Goal: Information Seeking & Learning: Find contact information

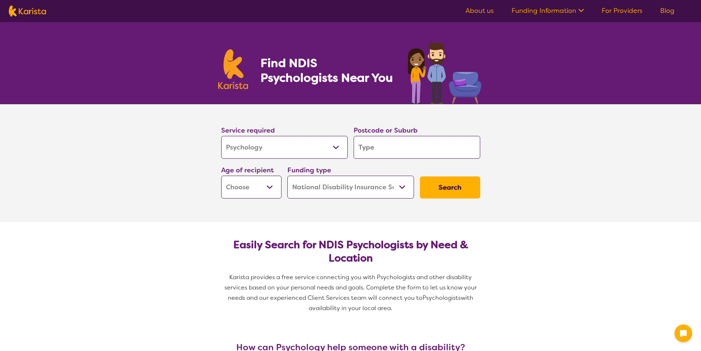
select select "Psychology"
select select "NDIS"
select select "Psychology"
select select "NDIS"
click at [270, 145] on select "Allied Health Assistant Assessment ([MEDICAL_DATA] or [MEDICAL_DATA]) Behaviour…" at bounding box center [284, 147] width 127 height 23
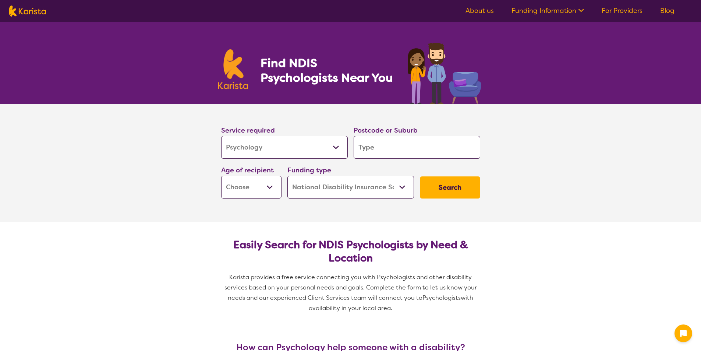
click at [384, 135] on div "Postcode or Suburb" at bounding box center [416, 142] width 127 height 34
click at [383, 149] on input "search" at bounding box center [416, 147] width 127 height 23
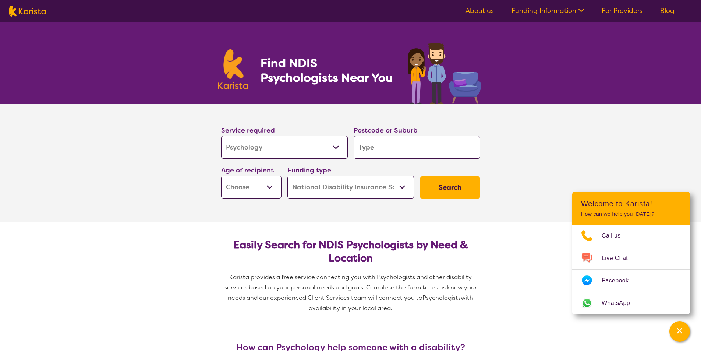
type input "2"
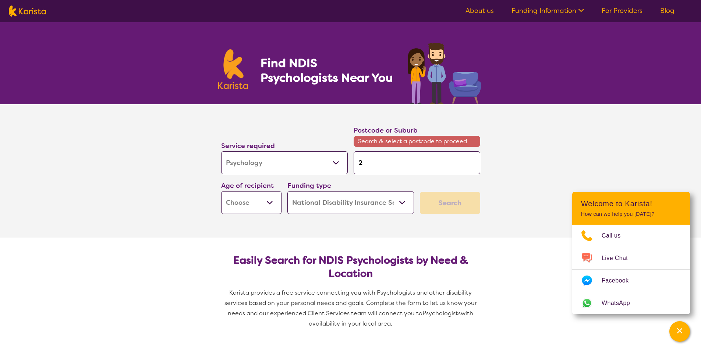
type input "20"
type input "205"
type input "2056"
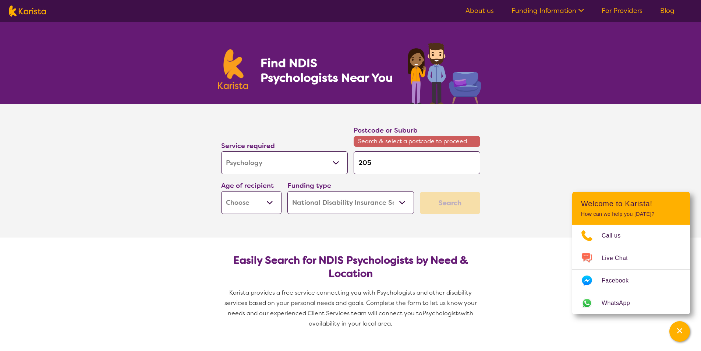
type input "2056"
type input "205"
type input "20"
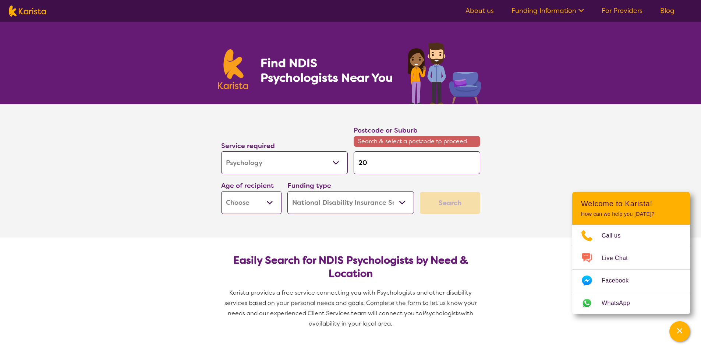
type input "2"
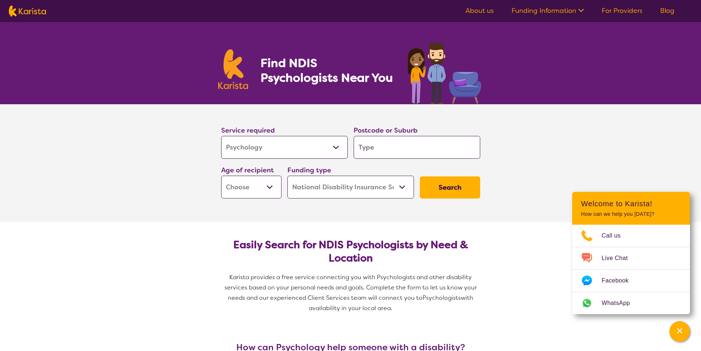
type input "3"
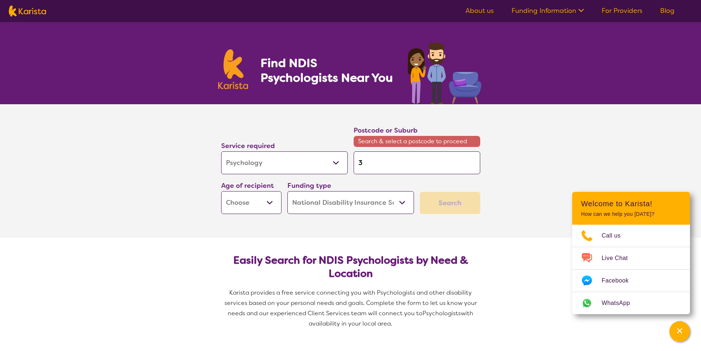
type input "30"
type input "305"
type input "3057"
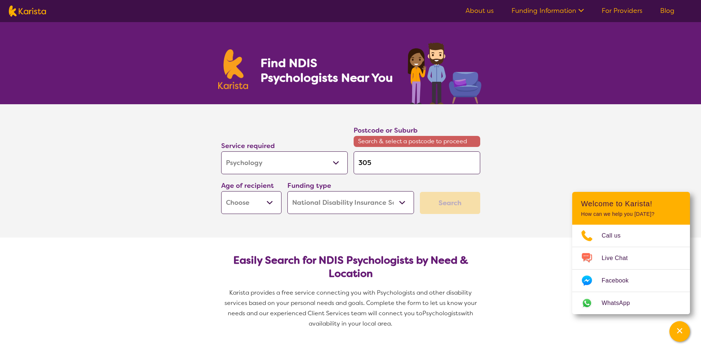
type input "3057"
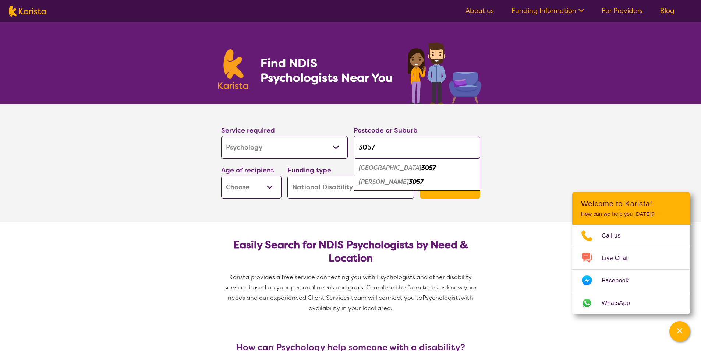
type input "305"
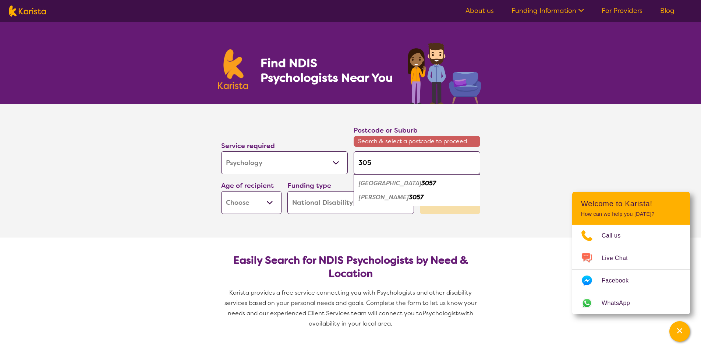
type input "3056"
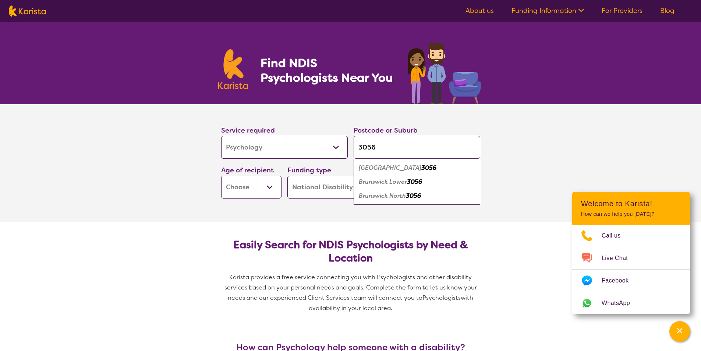
type input "3056"
click at [390, 163] on div "Brunswick 3056" at bounding box center [416, 168] width 119 height 14
click at [262, 192] on select "Early Childhood - 0 to 9 Child - 10 to 11 Adolescent - 12 to 17 Adult - 18 to 6…" at bounding box center [251, 186] width 60 height 23
select select "AD"
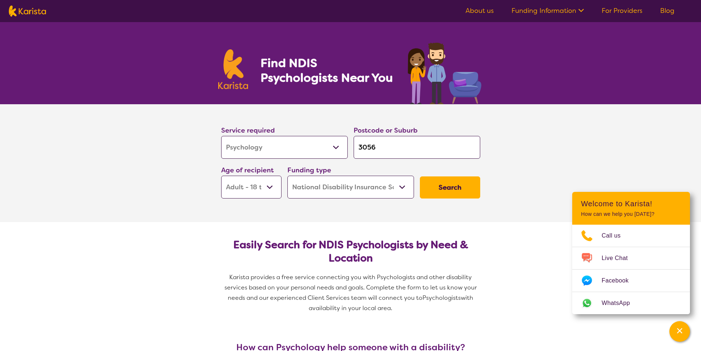
click at [221, 175] on select "Early Childhood - 0 to 9 Child - 10 to 11 Adolescent - 12 to 17 Adult - 18 to 6…" at bounding box center [251, 186] width 60 height 23
select select "AD"
click at [392, 193] on select "Home Care Package (HCP) National Disability Insurance Scheme (NDIS) I don't know" at bounding box center [350, 186] width 127 height 23
click at [287, 175] on select "Home Care Package (HCP) National Disability Insurance Scheme (NDIS) I don't know" at bounding box center [350, 186] width 127 height 23
click at [445, 190] on button "Search" at bounding box center [450, 187] width 60 height 22
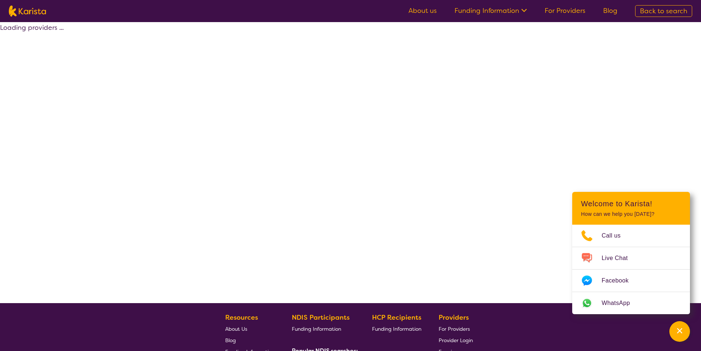
select select "by_score"
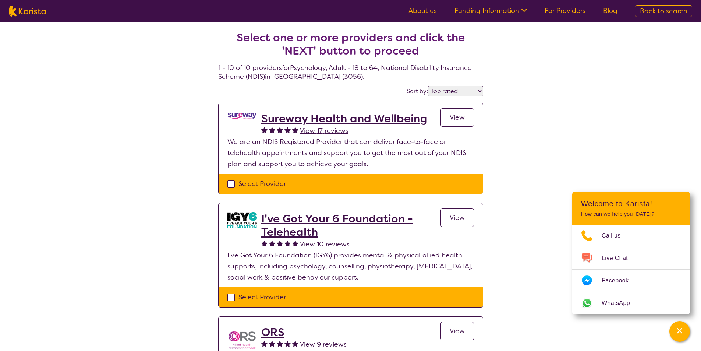
click at [449, 120] on span "View" at bounding box center [456, 117] width 15 height 9
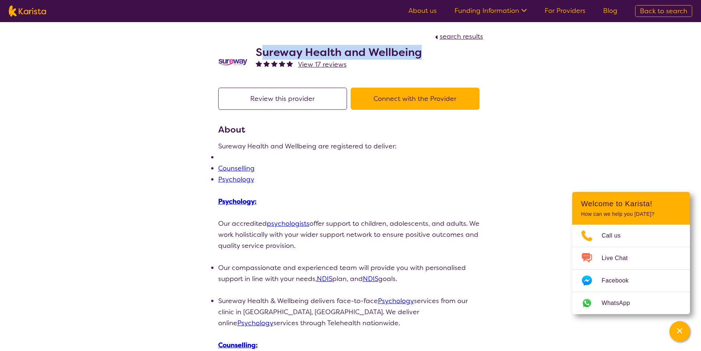
drag, startPoint x: 260, startPoint y: 55, endPoint x: 415, endPoint y: 50, distance: 154.9
click at [420, 47] on h2 "Sureway Health and Wellbeing" at bounding box center [339, 52] width 166 height 13
copy h2 "ureway Health and Wellbeing"
select select "by_score"
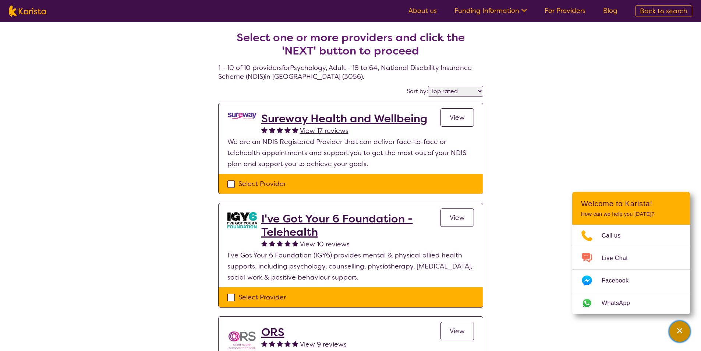
click at [678, 331] on icon "Channel Menu" at bounding box center [679, 330] width 7 height 7
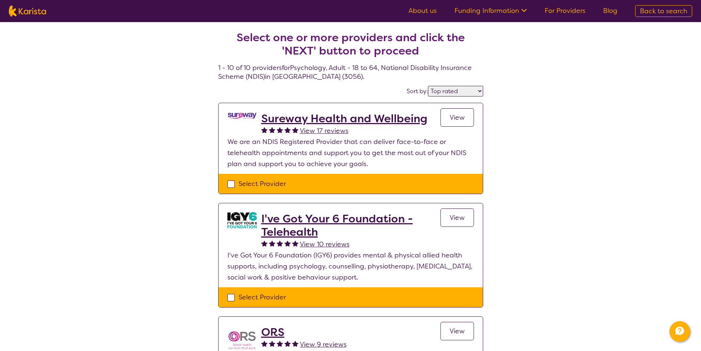
click at [454, 121] on span "View" at bounding box center [456, 117] width 15 height 9
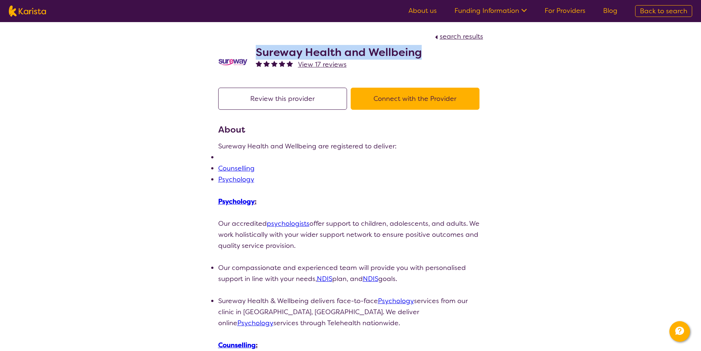
drag, startPoint x: 257, startPoint y: 53, endPoint x: 522, endPoint y: 47, distance: 265.6
copy h2 "Sureway Health and Wellbeing"
click at [6, 0] on nav "About us Funding Information NDIS - National Disability Insurance Scheme HCP - …" at bounding box center [350, 11] width 701 height 22
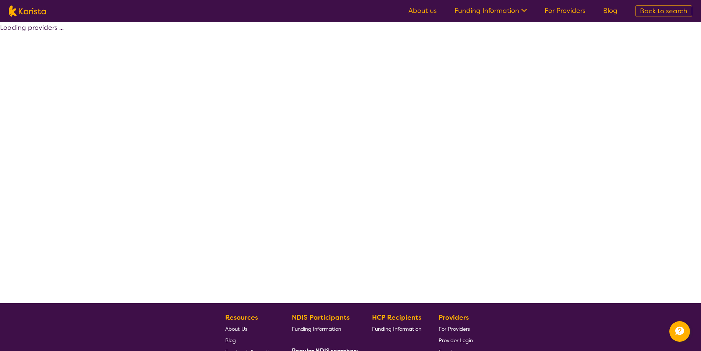
select select "by_score"
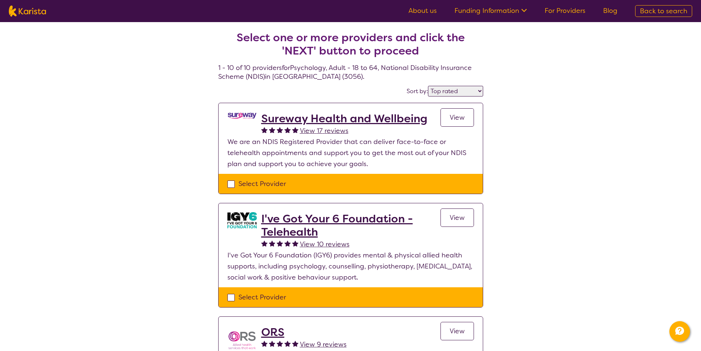
click at [234, 185] on div "Select Provider" at bounding box center [350, 183] width 246 height 11
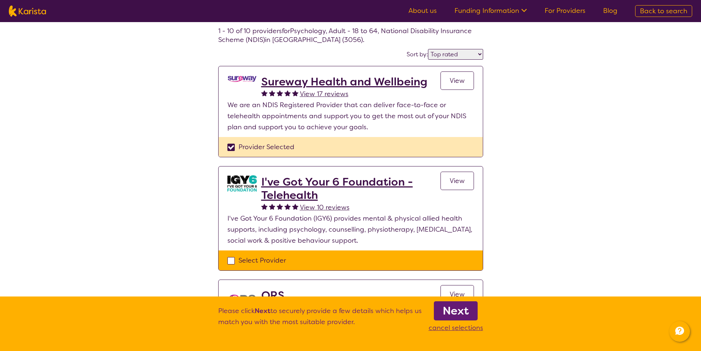
click at [230, 150] on div "Provider Selected" at bounding box center [350, 146] width 246 height 11
checkbox input "false"
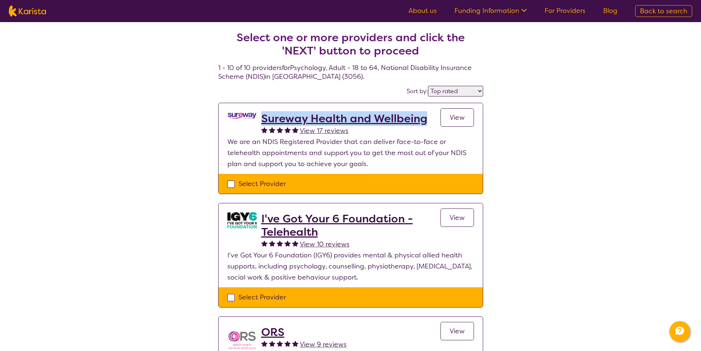
drag, startPoint x: 429, startPoint y: 122, endPoint x: 262, endPoint y: 119, distance: 167.0
click at [262, 119] on div "Sureway Health and Wellbeing View 17 reviews View" at bounding box center [367, 124] width 213 height 24
copy h2 "Sureway Health and Wellbeing"
